Goal: Information Seeking & Learning: Learn about a topic

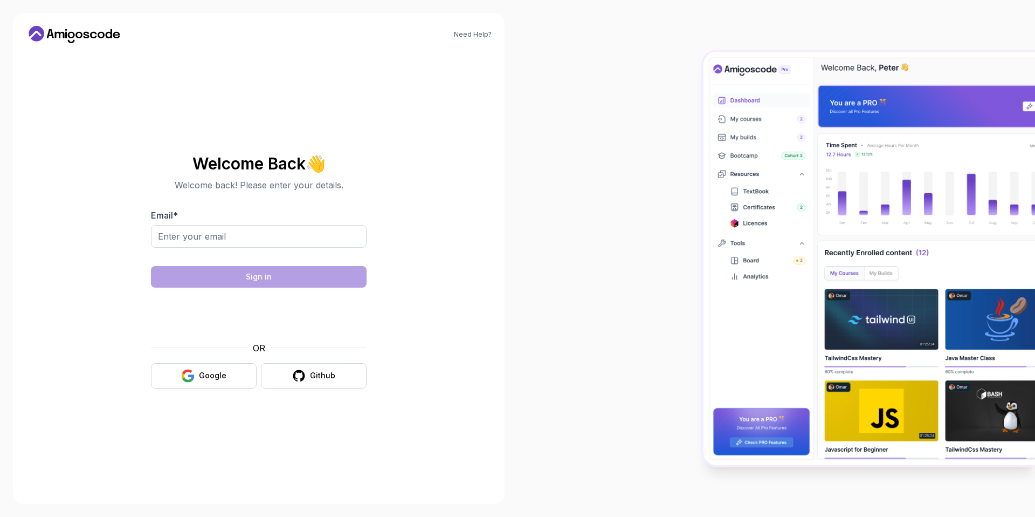
type input "ivicvladica@gmail.com"
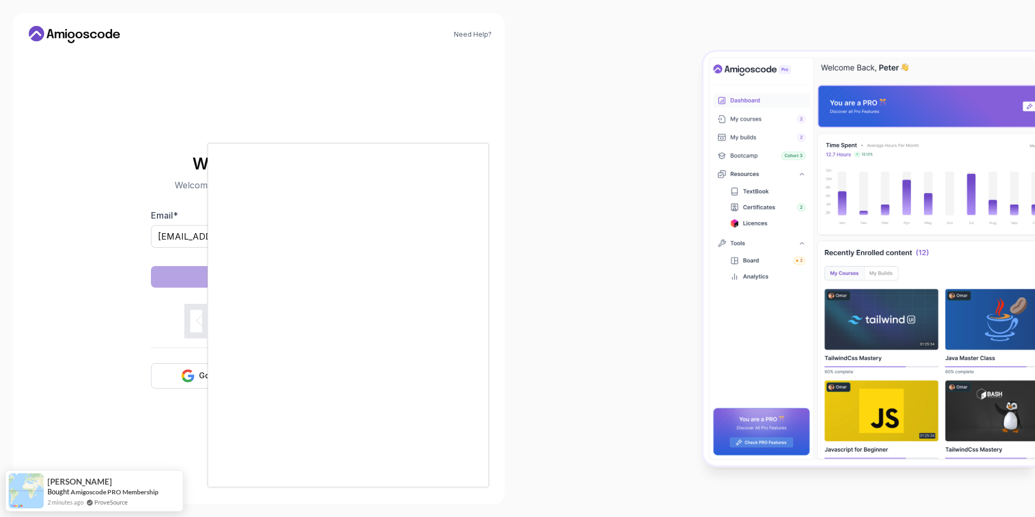
click at [682, 165] on body "Need Help? Welcome Back 👋 Welcome back! Please enter your details. Email * ivic…" at bounding box center [517, 258] width 1035 height 517
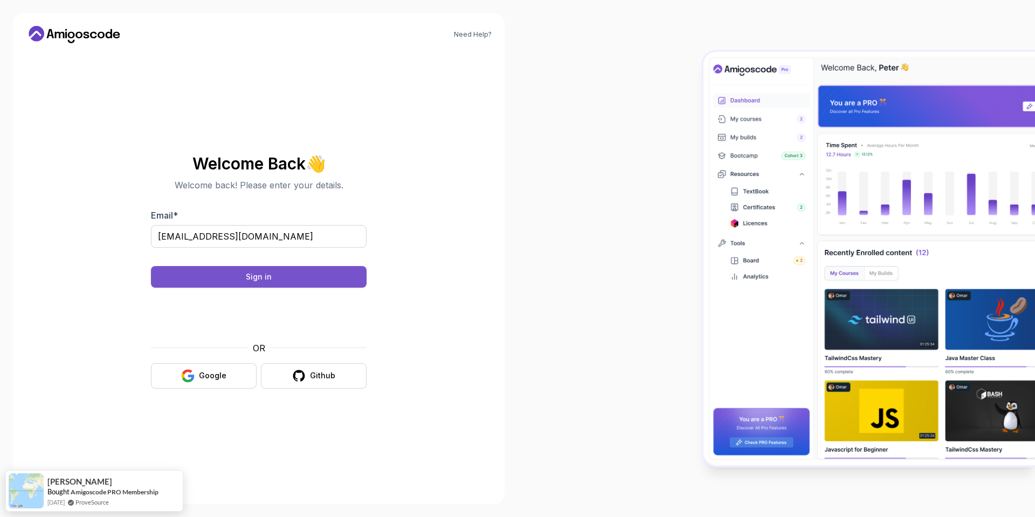
click at [240, 275] on button "Sign in" at bounding box center [259, 277] width 216 height 22
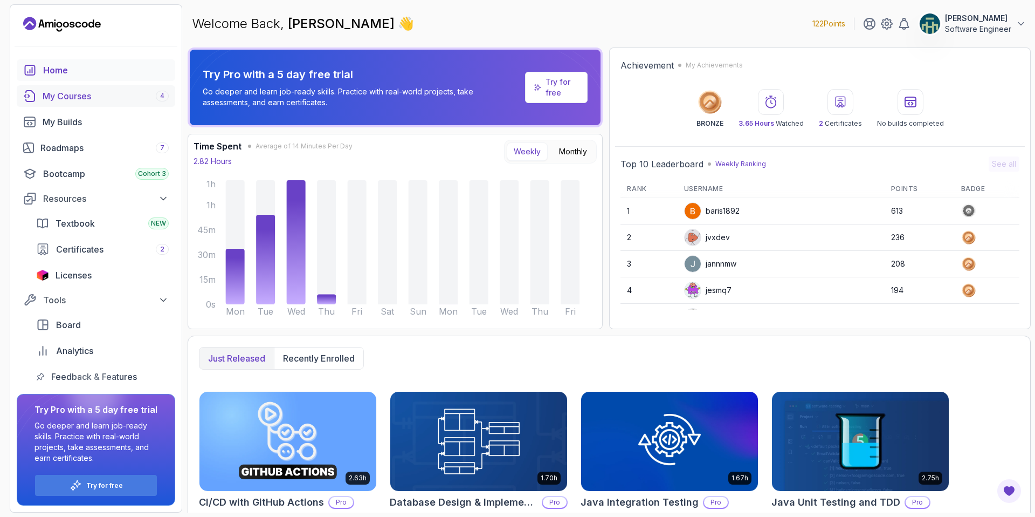
click at [94, 96] on div "My Courses 4" at bounding box center [106, 96] width 126 height 13
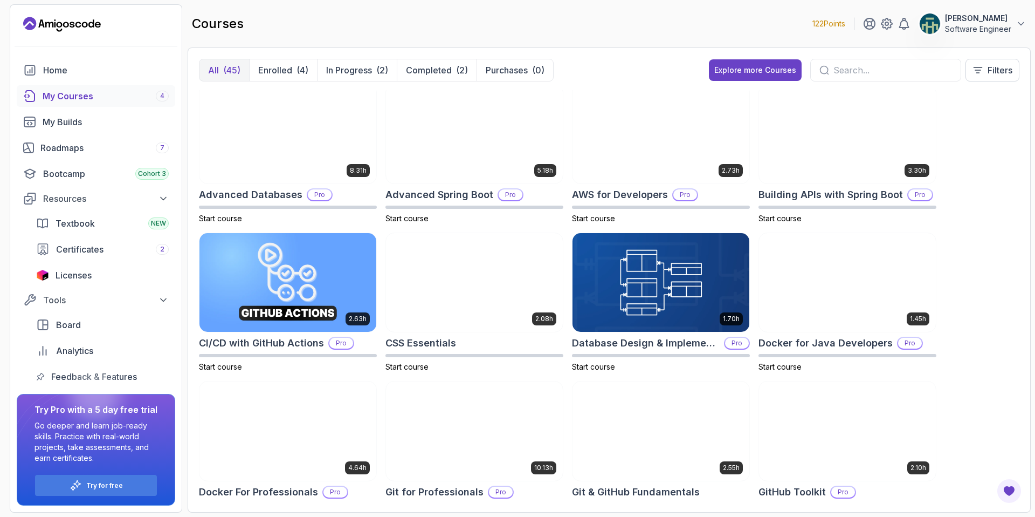
scroll to position [14, 0]
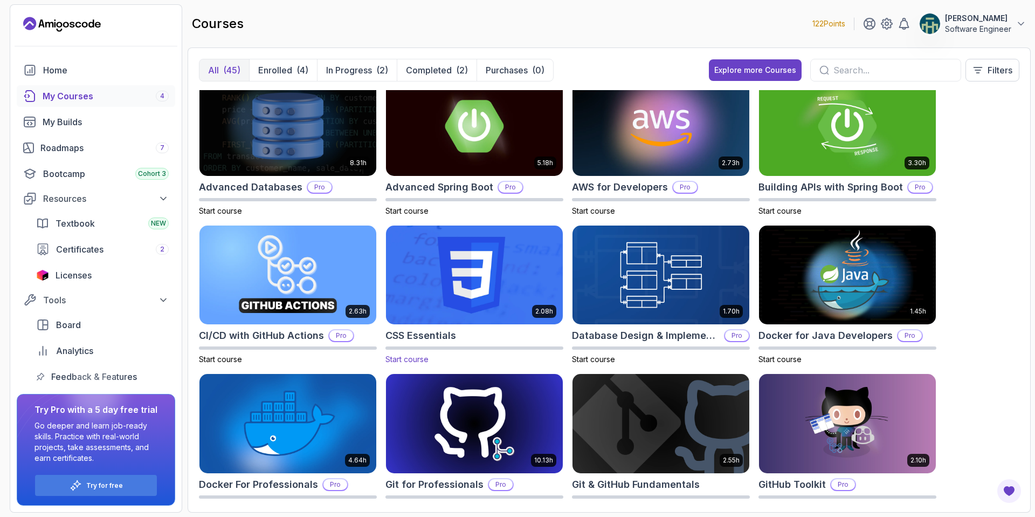
click at [479, 264] on img at bounding box center [474, 275] width 185 height 104
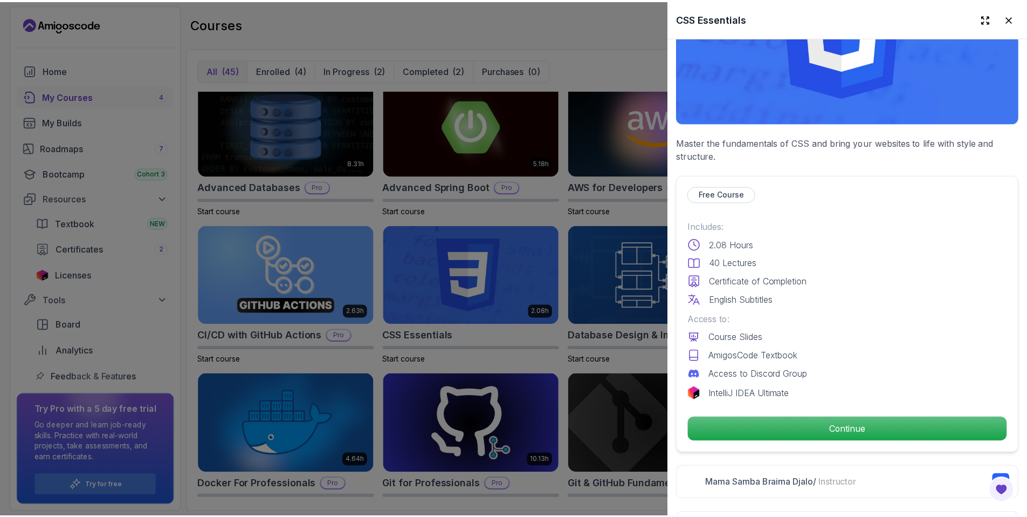
scroll to position [165, 0]
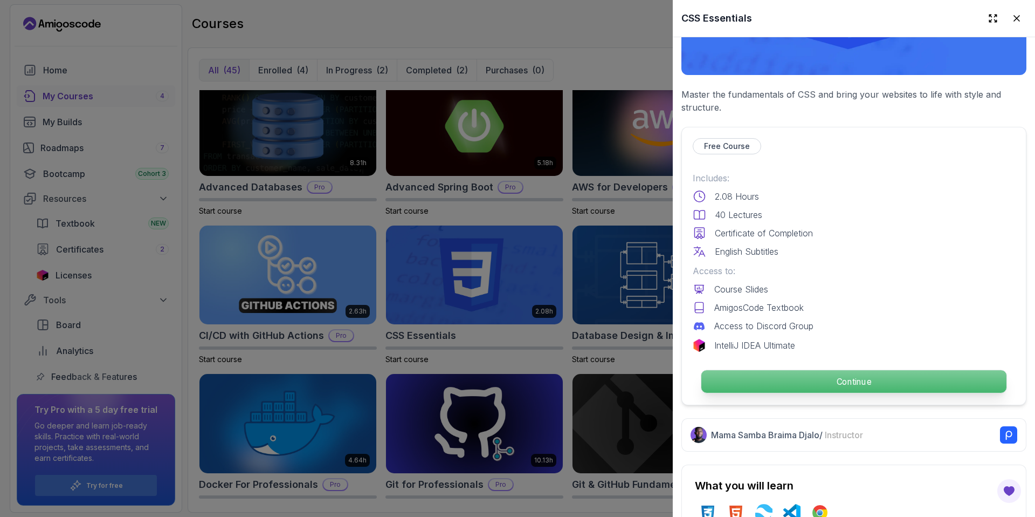
click at [837, 372] on p "Continue" at bounding box center [853, 381] width 305 height 23
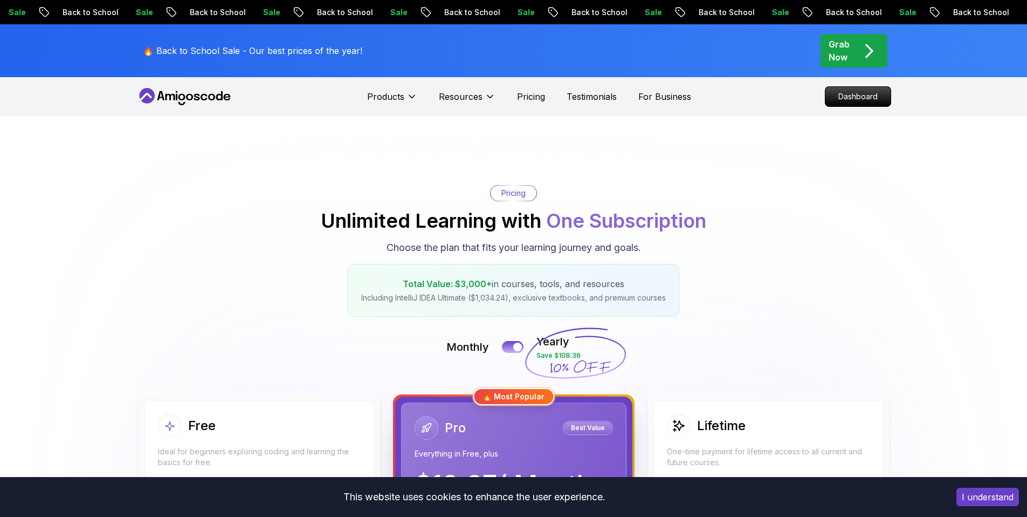
click at [273, 486] on p "Start Learning for Free" at bounding box center [258, 497] width 191 height 23
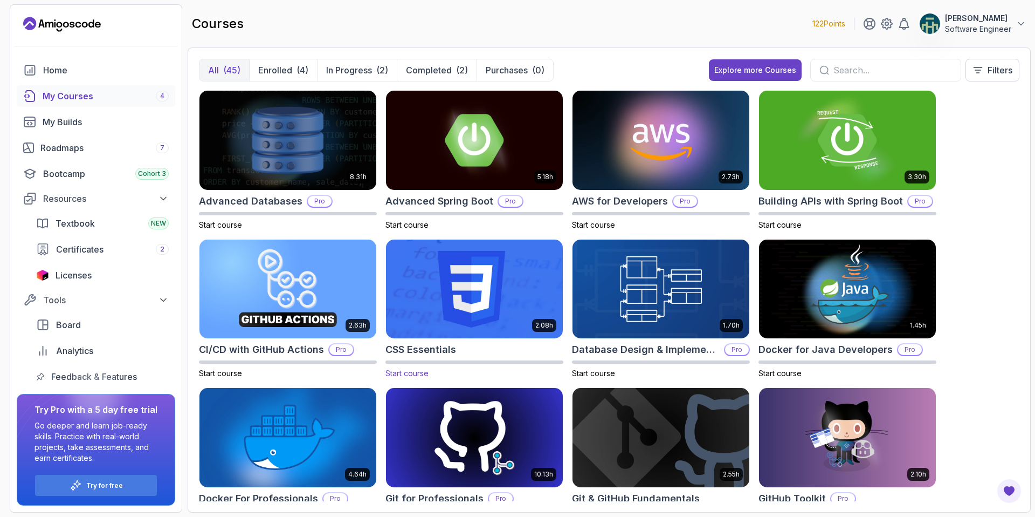
click at [487, 278] on img at bounding box center [474, 289] width 185 height 104
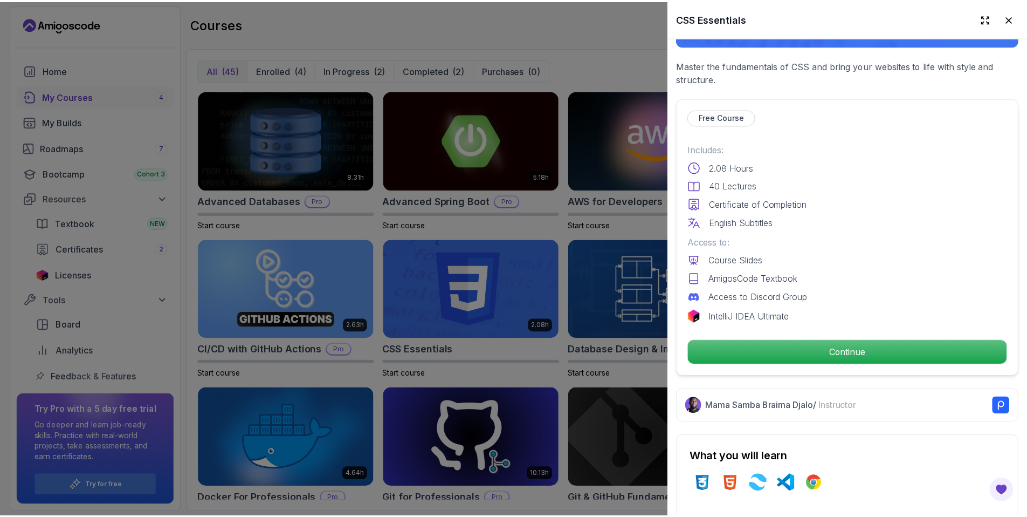
scroll to position [300, 0]
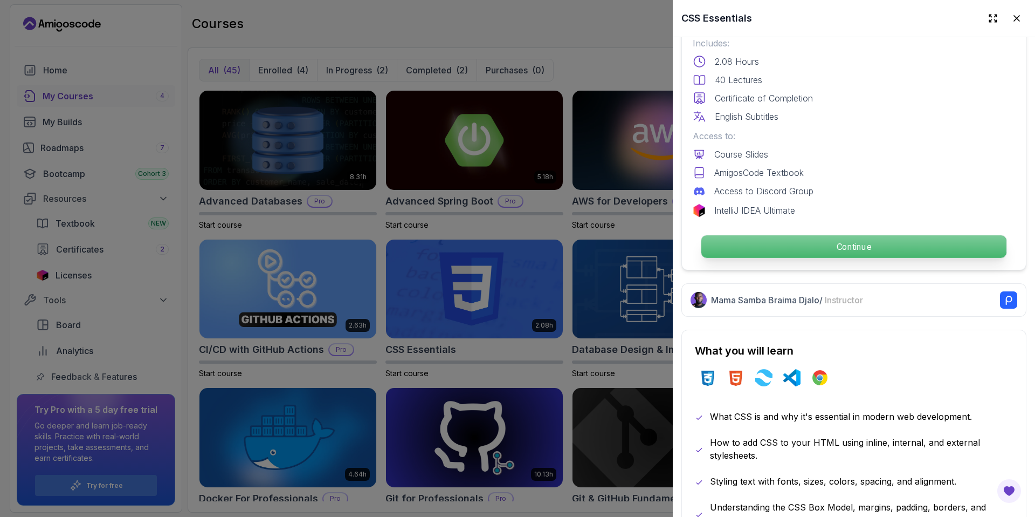
click at [837, 244] on p "Continue" at bounding box center [853, 246] width 305 height 23
